Goal: Task Accomplishment & Management: Use online tool/utility

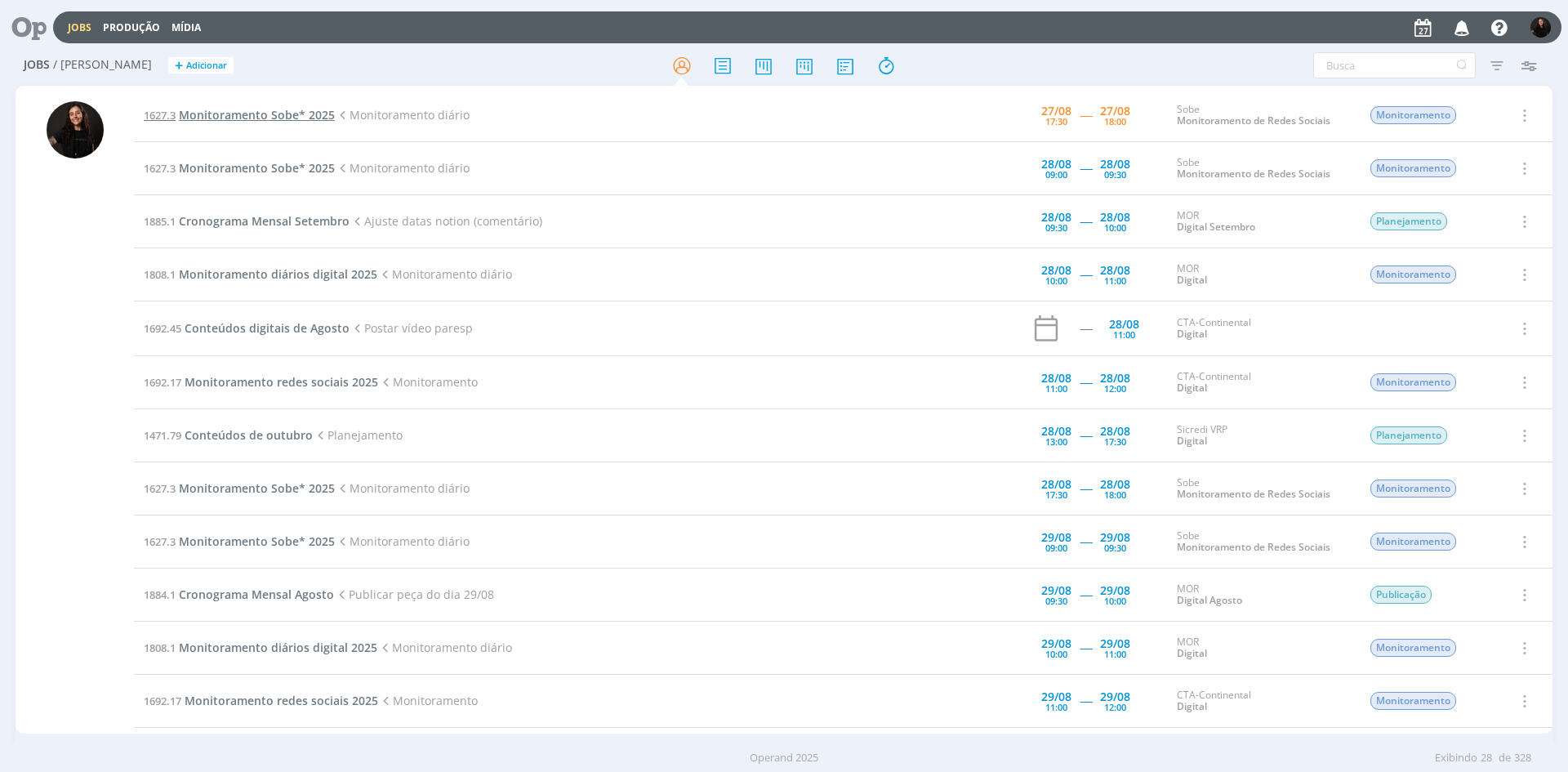
click at [251, 117] on span "Monitoramento Sobe* 2025" at bounding box center [256, 114] width 156 height 15
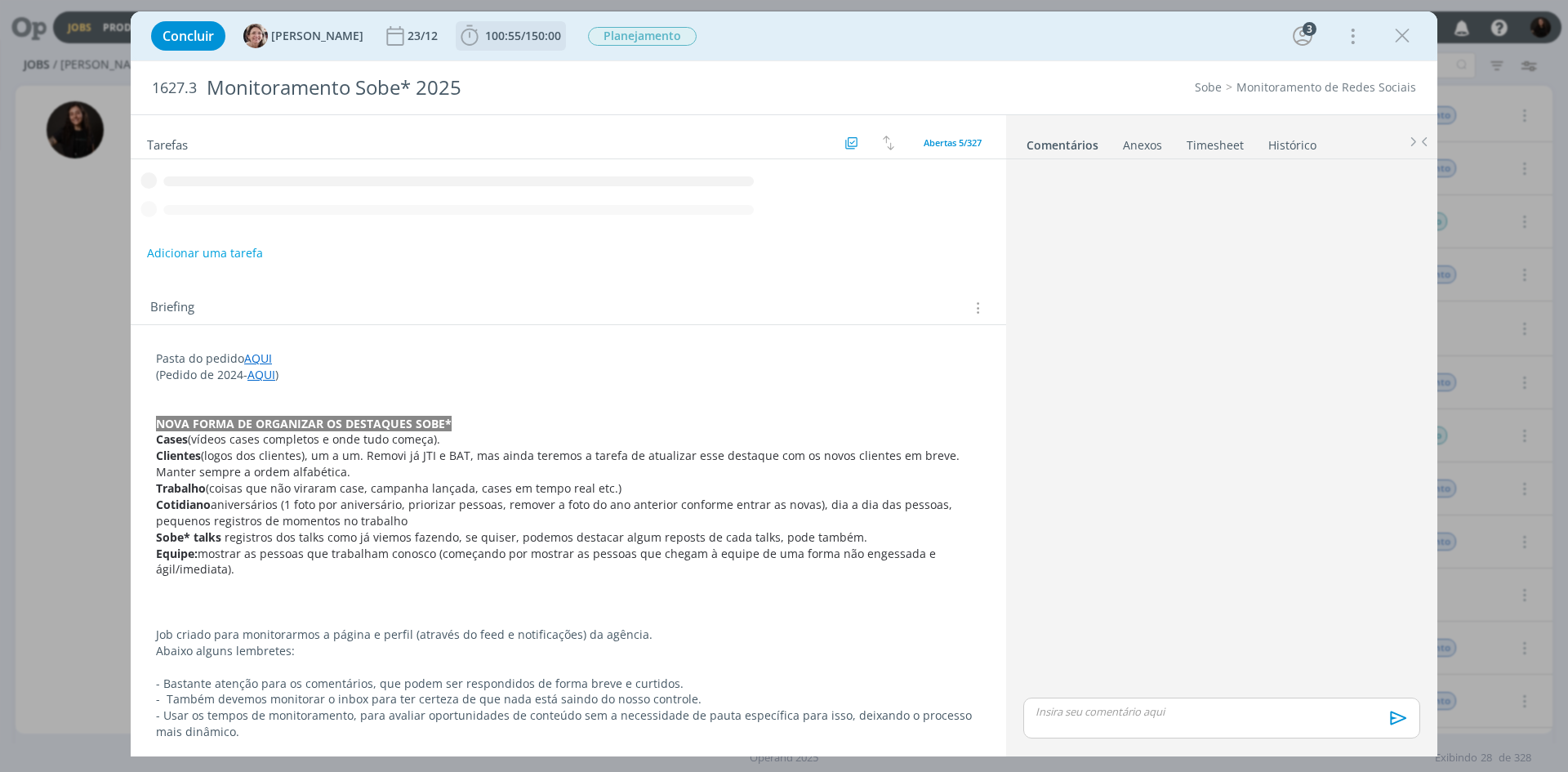
click at [465, 44] on span "100:55 / 150:00" at bounding box center [510, 36] width 107 height 25
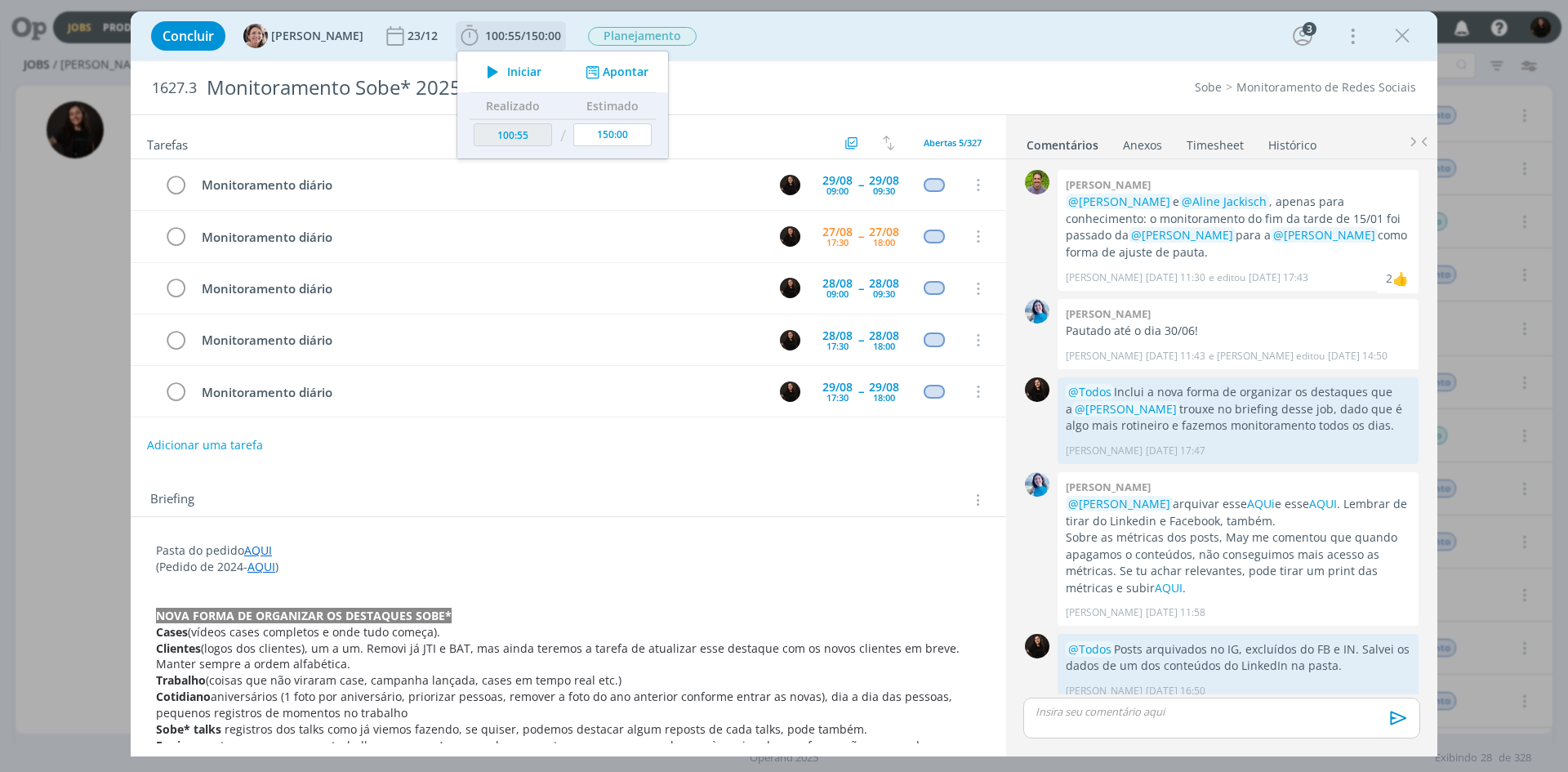
scroll to position [14, 0]
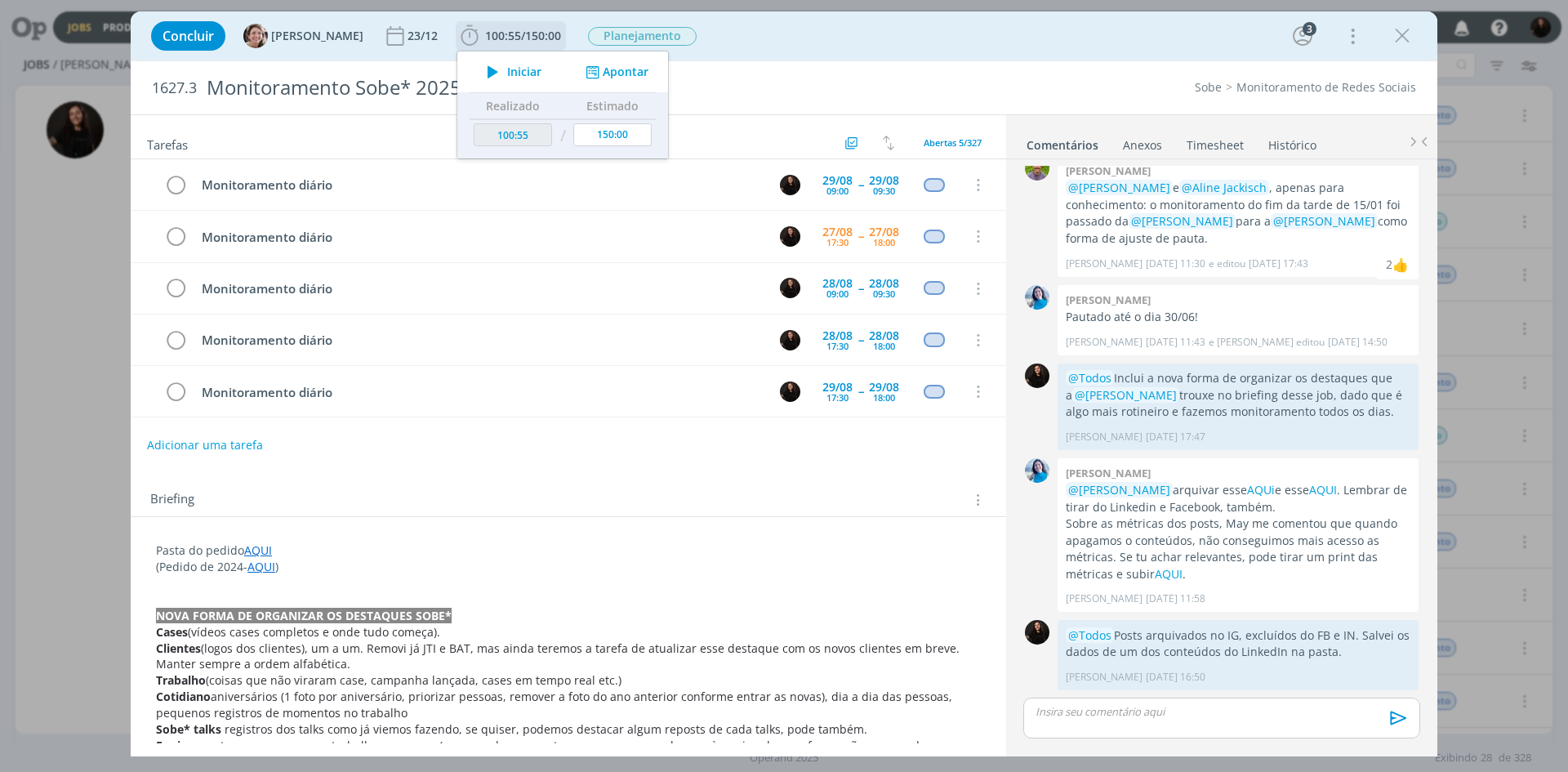
click at [613, 72] on button "Apontar" at bounding box center [615, 73] width 67 height 17
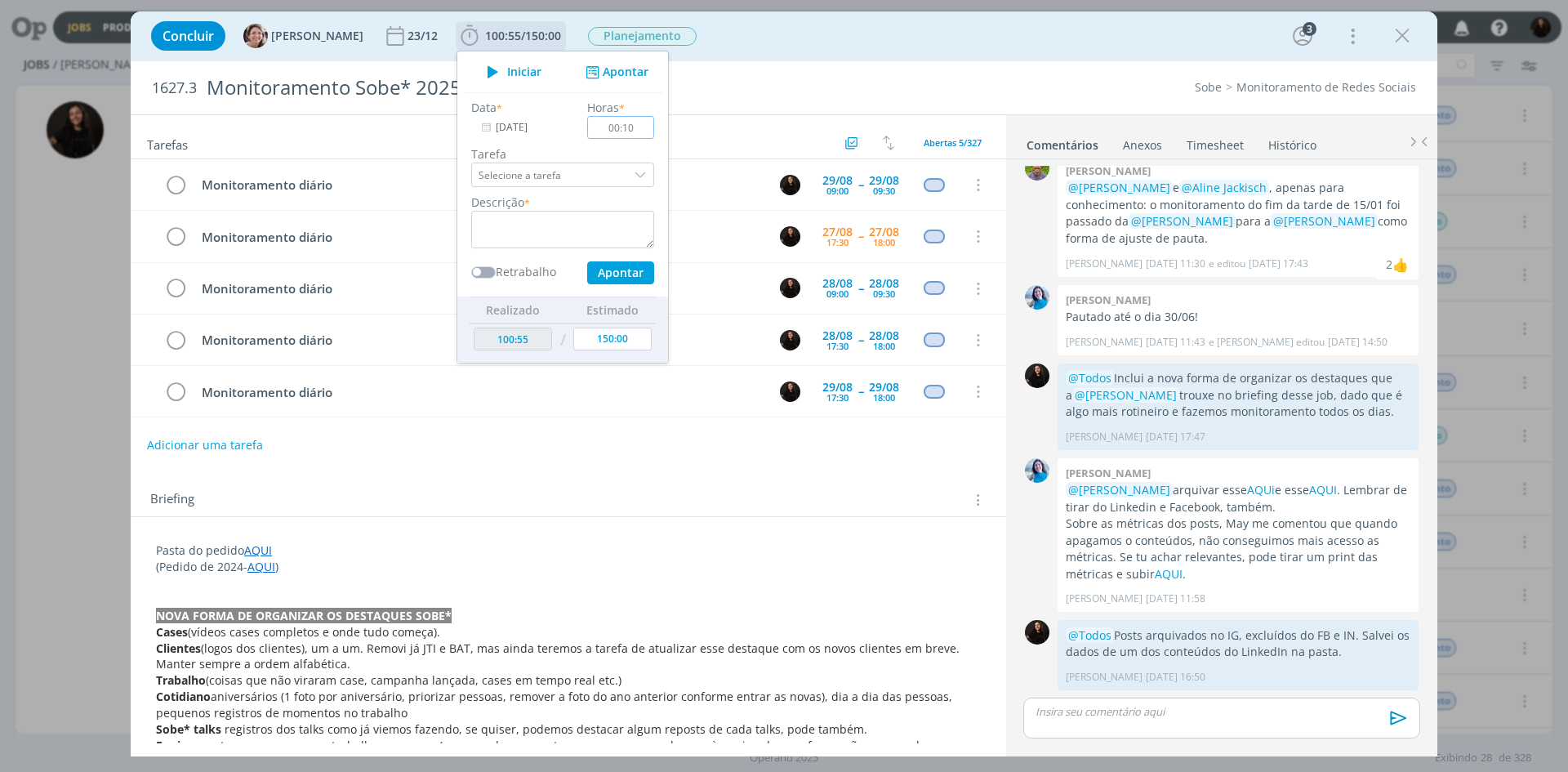
type input "00:10"
click at [572, 231] on textarea "dialog" at bounding box center [563, 230] width 183 height 38
type textarea "monitoramento diário"
click at [590, 274] on button "Apontar" at bounding box center [620, 272] width 67 height 23
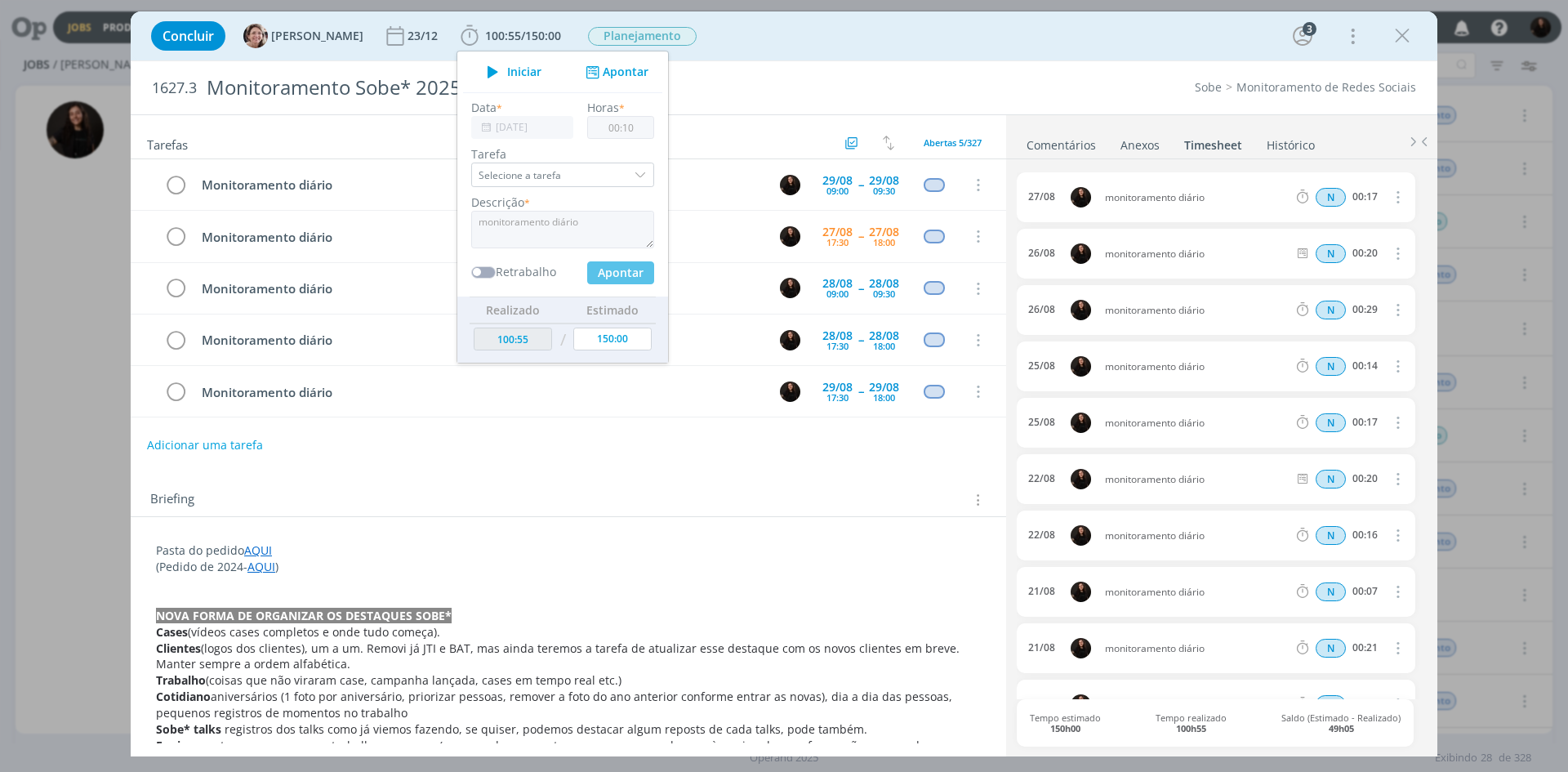
type input "101:05"
type input "00:00"
click at [182, 231] on icon "dialog" at bounding box center [175, 237] width 23 height 25
